Goal: Find specific page/section: Find specific page/section

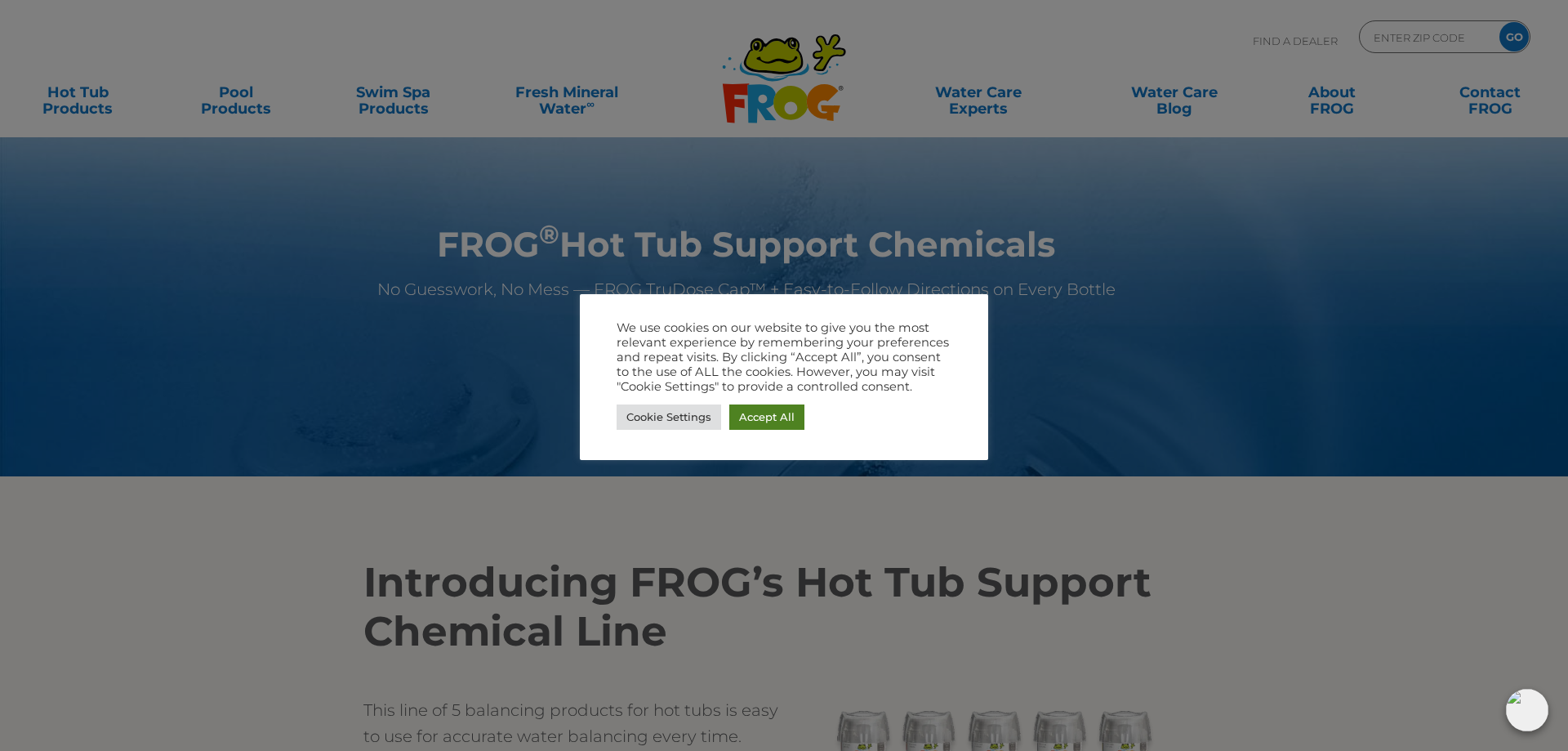
click at [750, 418] on link "Accept All" at bounding box center [767, 417] width 75 height 25
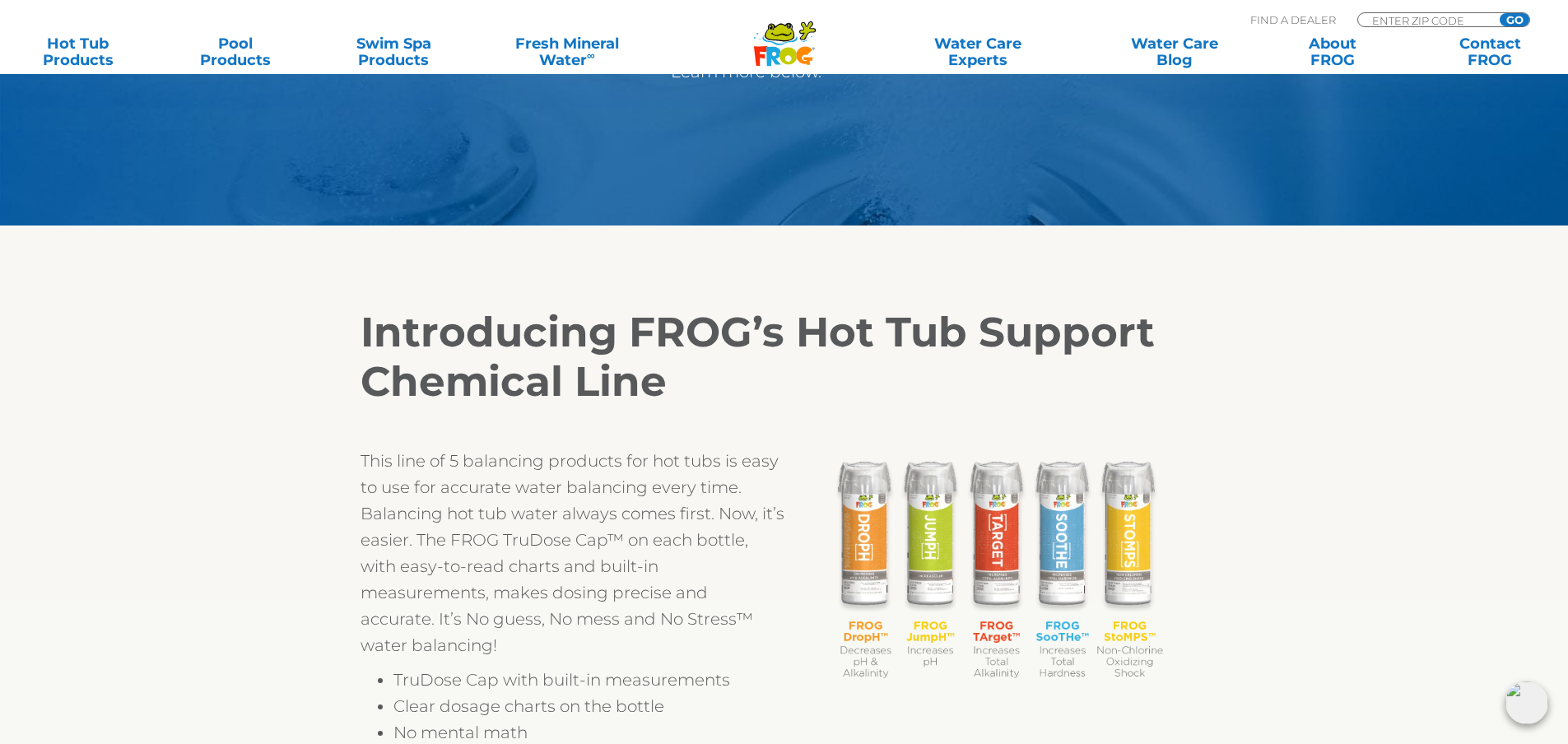
scroll to position [82, 0]
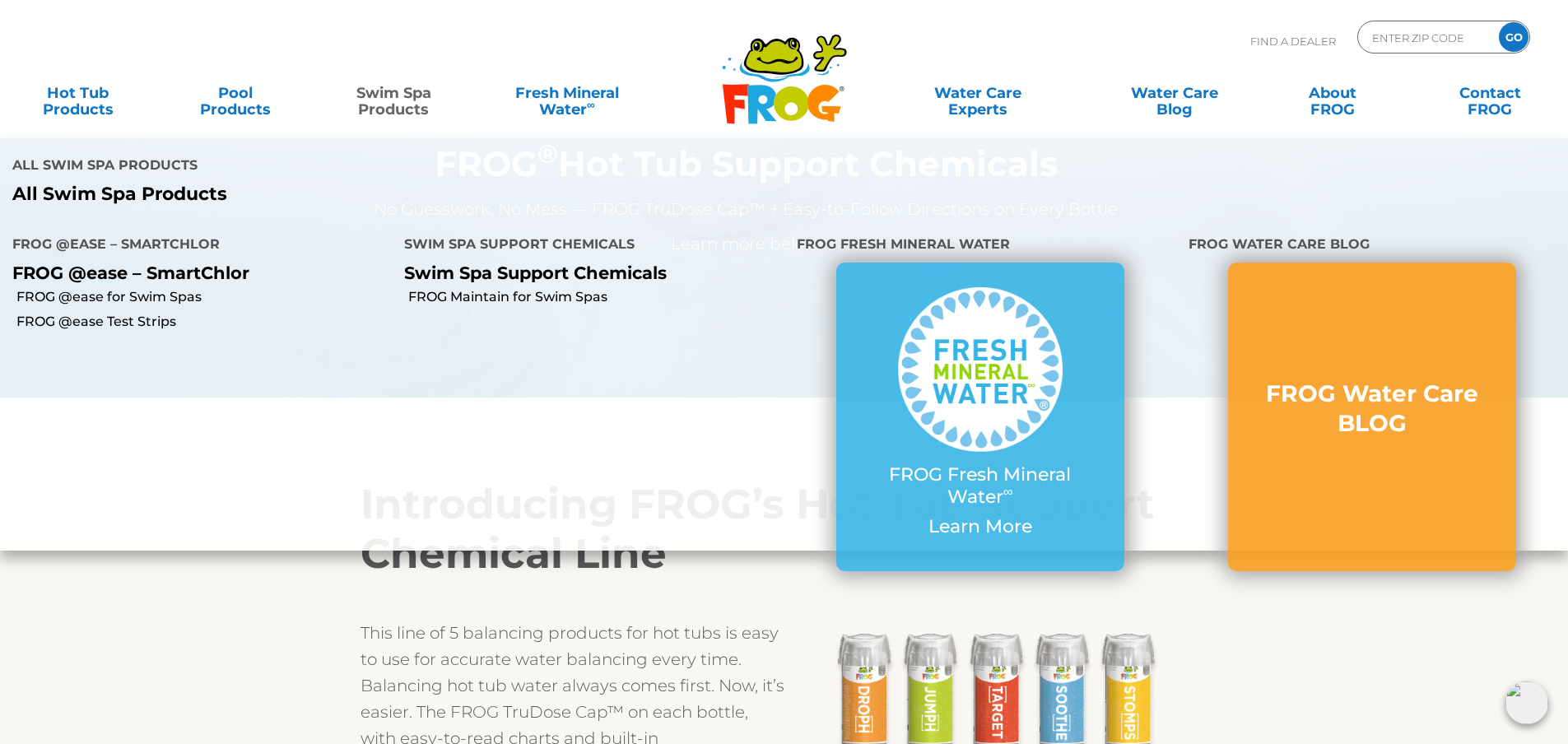
click at [411, 106] on link "Swim Spa Products" at bounding box center [394, 92] width 123 height 33
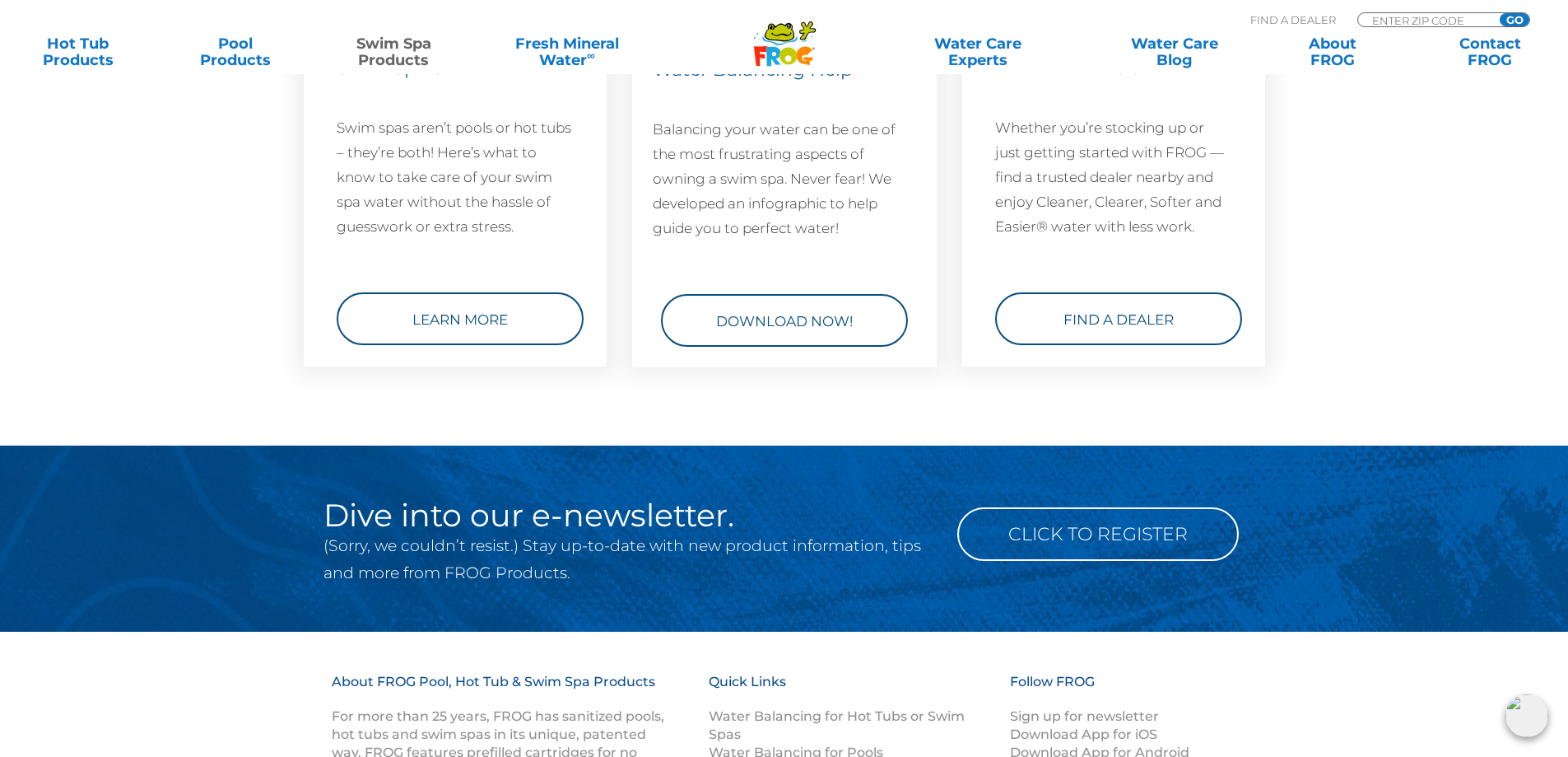
scroll to position [2778, 0]
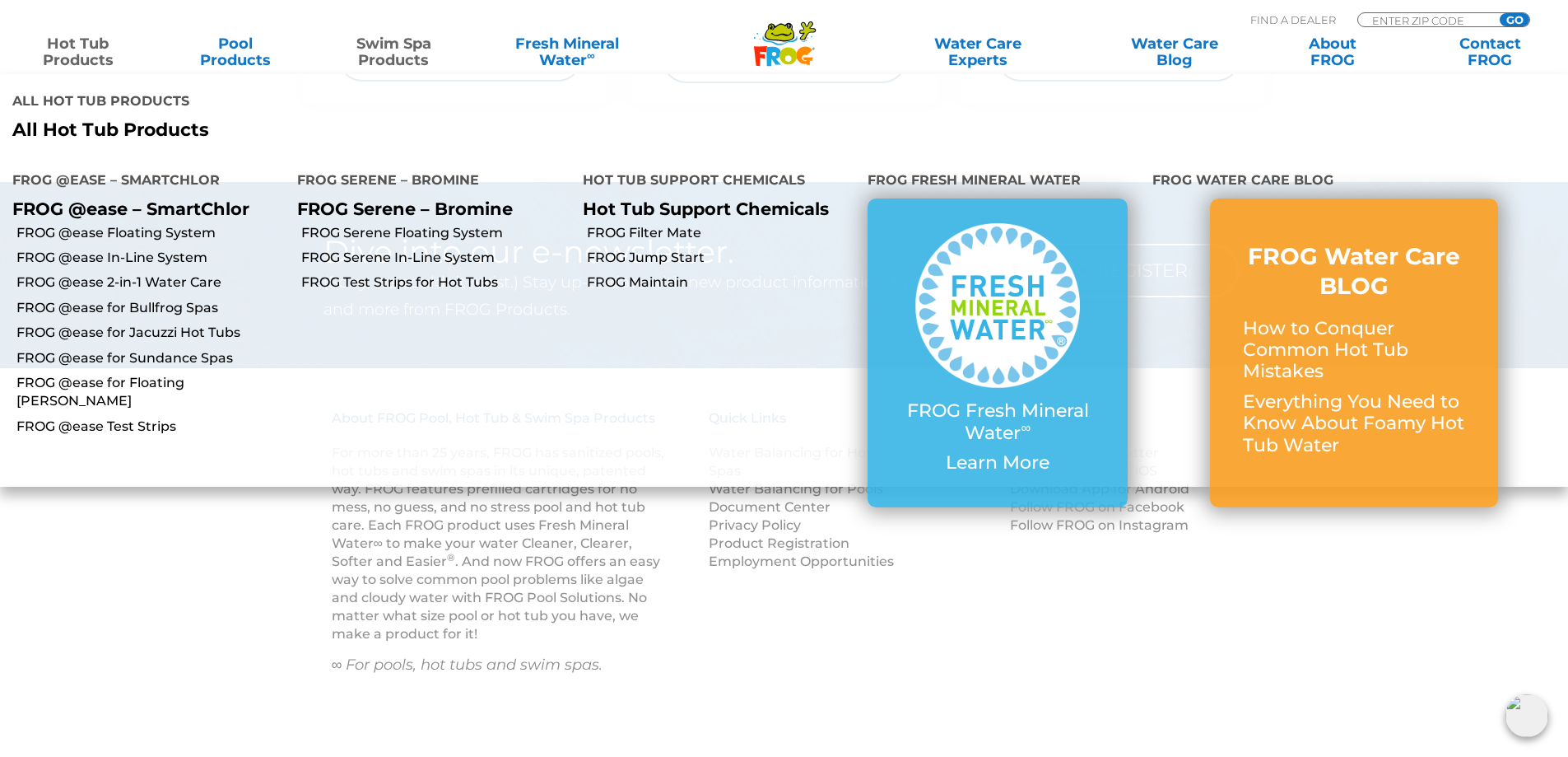
click at [65, 45] on link "Hot Tub Products" at bounding box center [77, 51] width 123 height 33
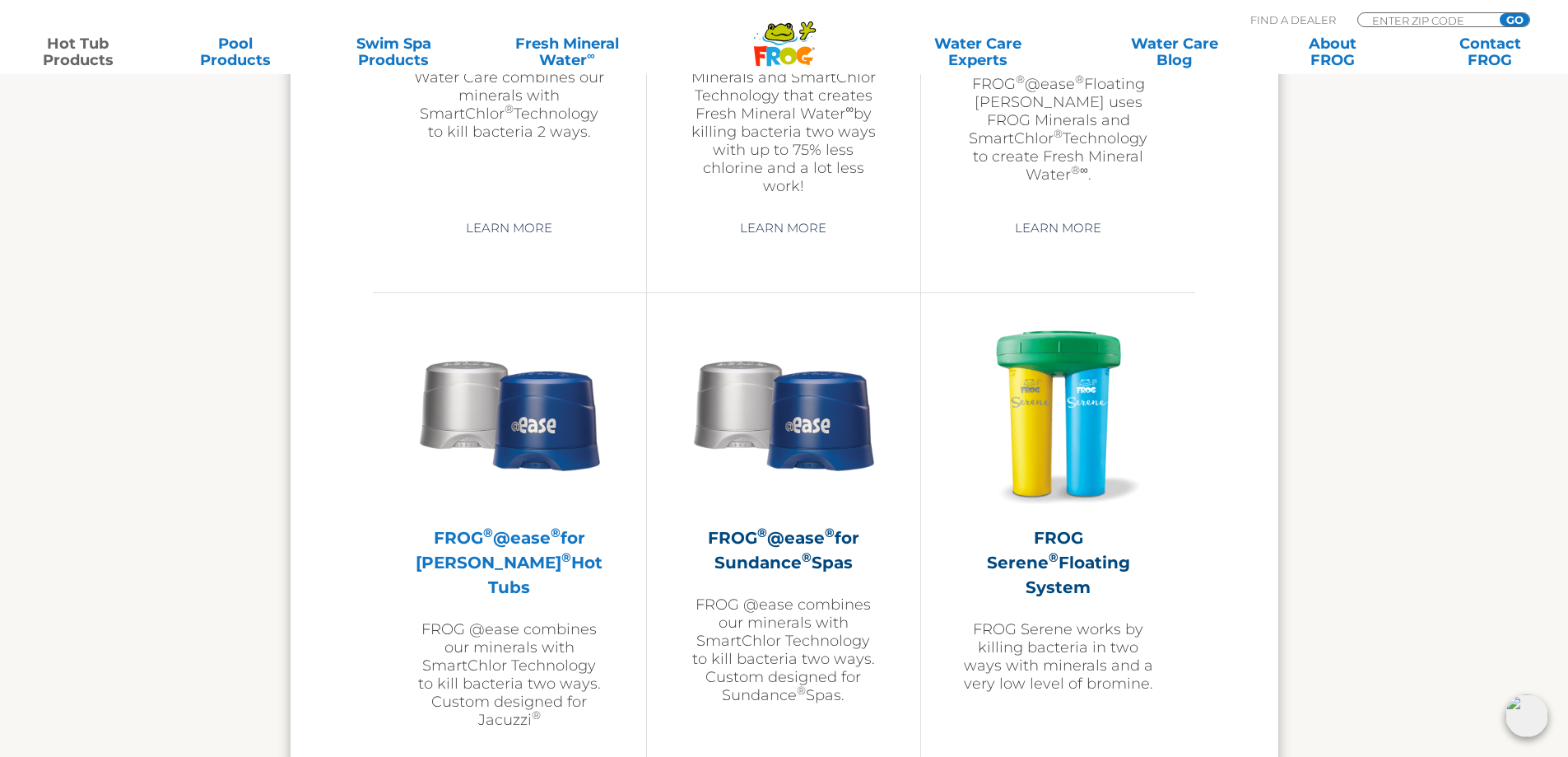
scroll to position [2718, 0]
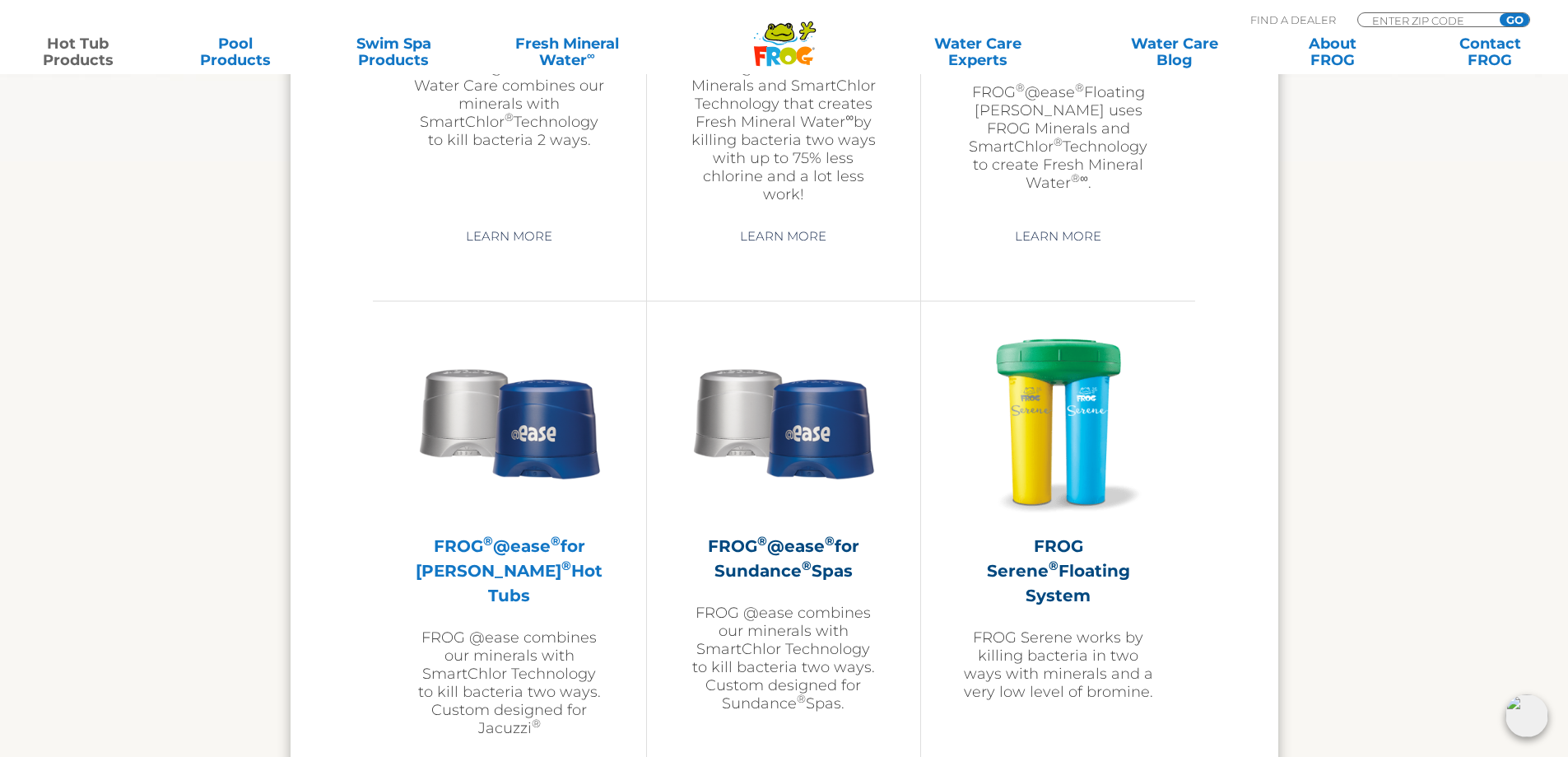
click at [528, 548] on h2 "FROG ® @ease ® for Jacuzzi ® Hot Tubs" at bounding box center [509, 570] width 191 height 74
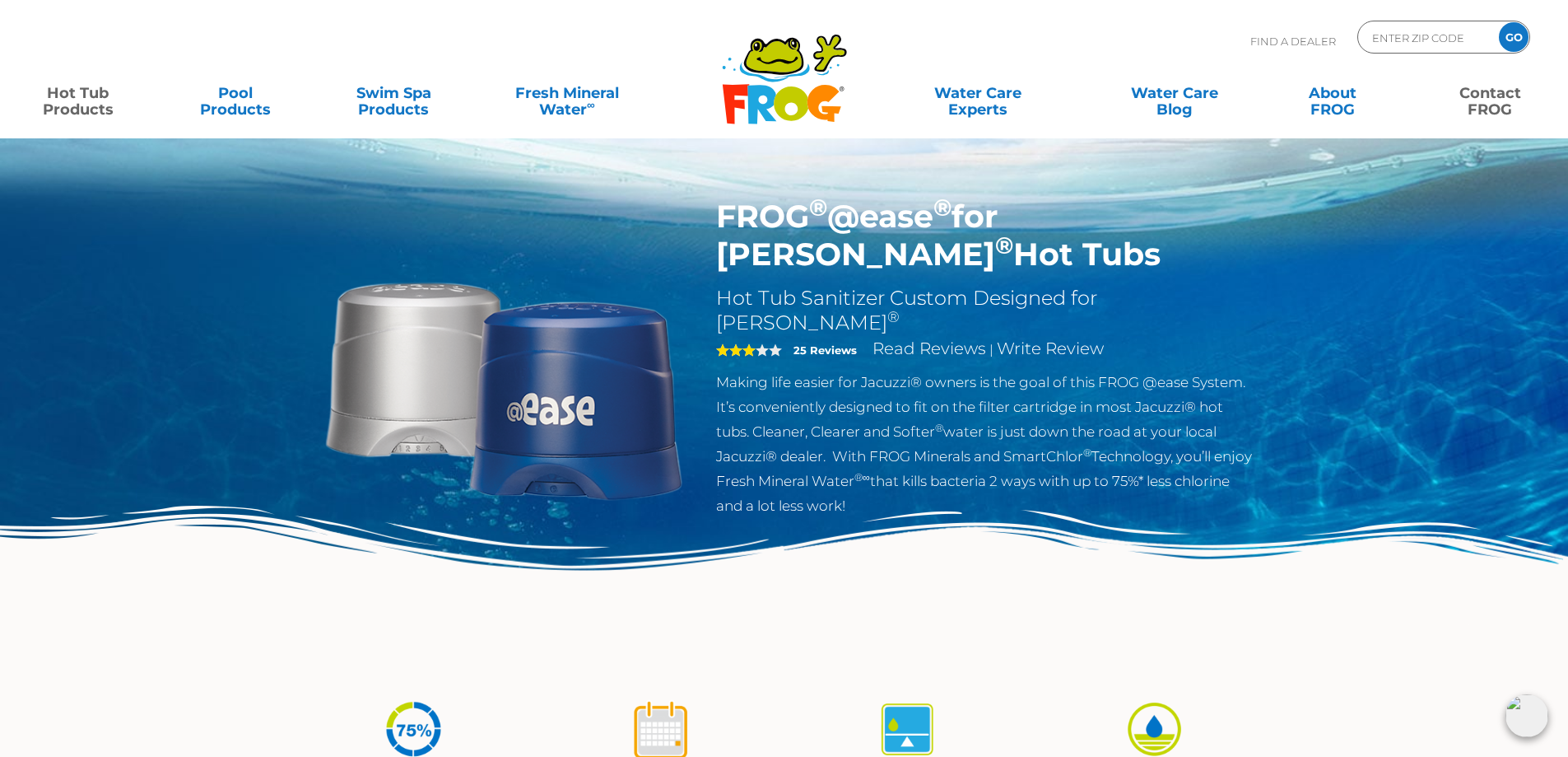
click at [1496, 100] on link "Contact FROG" at bounding box center [1490, 92] width 123 height 33
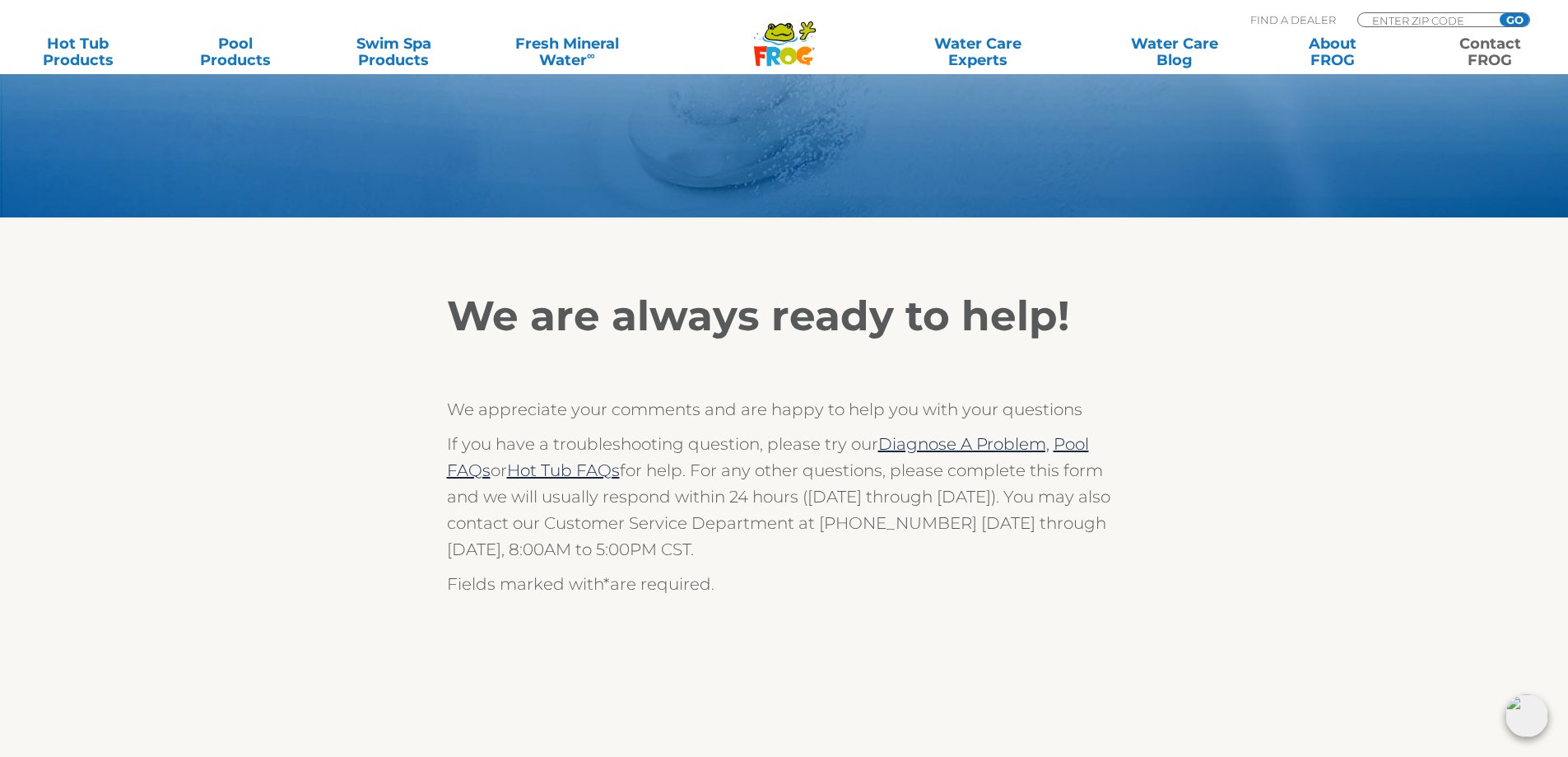
scroll to position [83, 0]
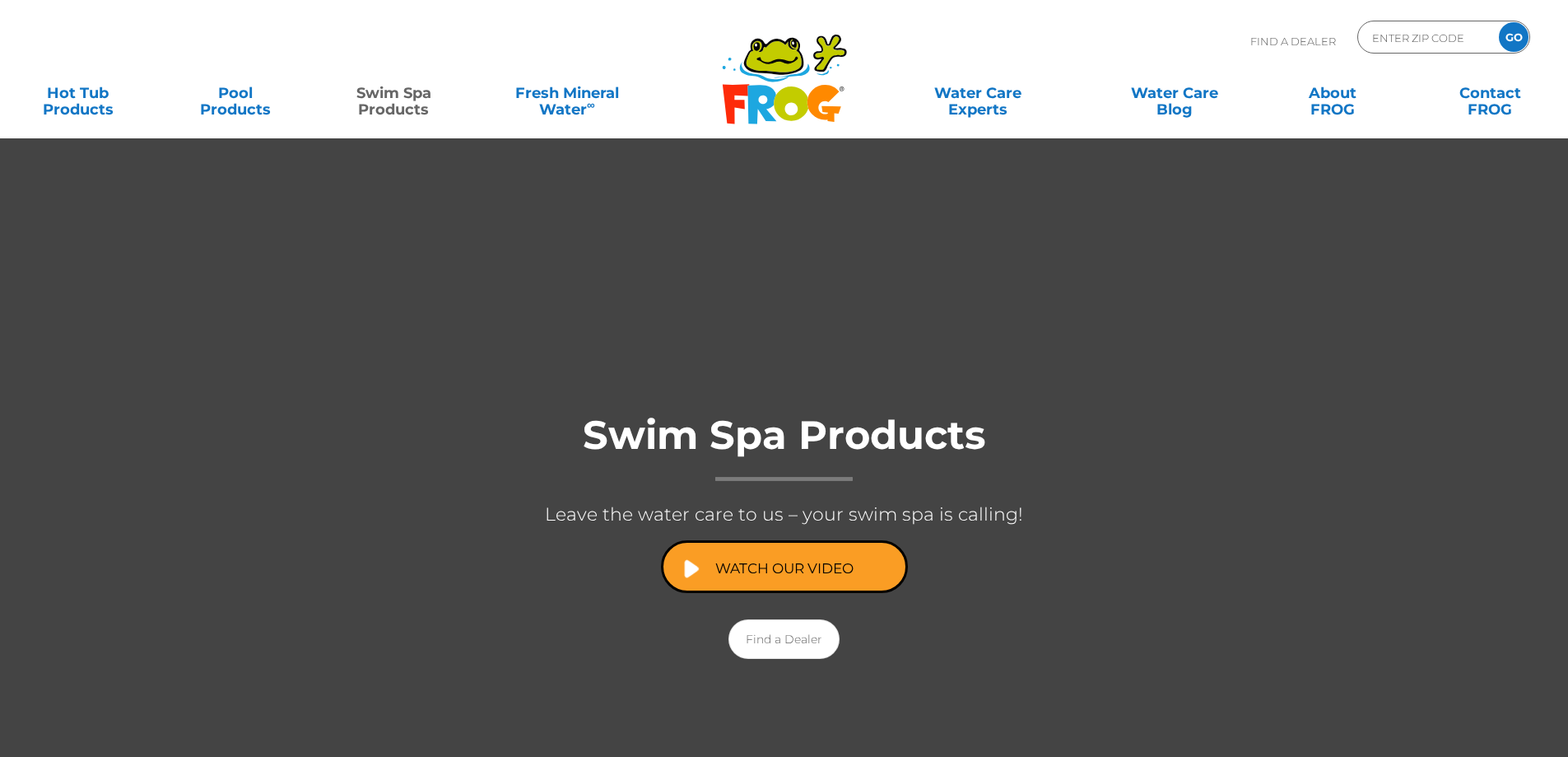
scroll to position [2221, 0]
